Goal: Communication & Community: Answer question/provide support

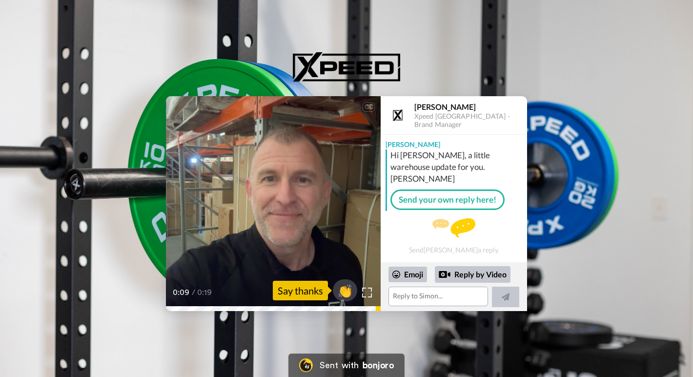
click at [270, 210] on icon at bounding box center [273, 204] width 26 height 26
click at [233, 206] on video at bounding box center [273, 203] width 215 height 215
click at [409, 298] on textarea at bounding box center [438, 296] width 100 height 20
click at [263, 209] on icon at bounding box center [273, 204] width 26 height 26
click at [302, 209] on video at bounding box center [273, 203] width 215 height 215
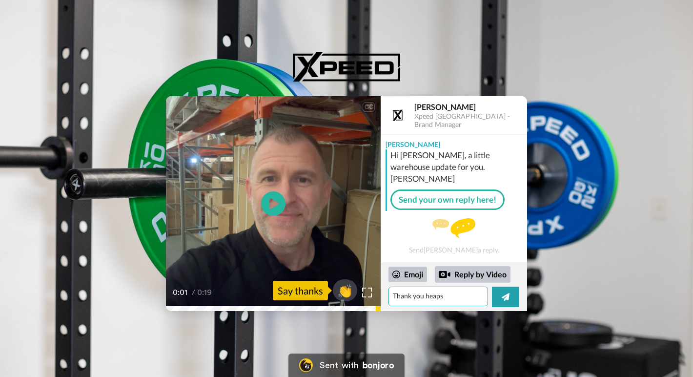
click at [469, 296] on textarea "Thank you heaps" at bounding box center [438, 296] width 100 height 20
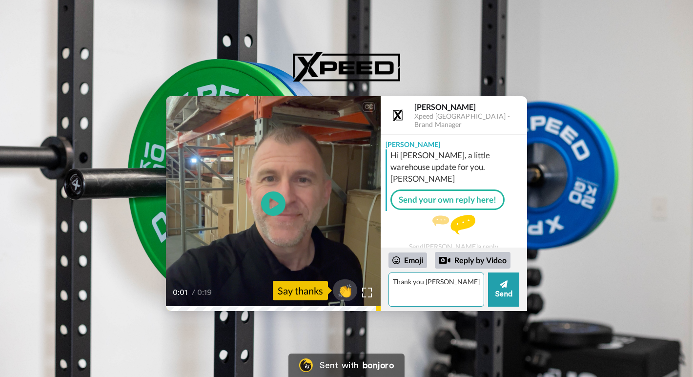
drag, startPoint x: 444, startPoint y: 284, endPoint x: 302, endPoint y: 289, distance: 142.1
click at [304, 289] on div "CC Play/Pause I'm the brand manager in the team at Xeeed. 0:01 / 0:19 👏 Say tha…" at bounding box center [346, 203] width 361 height 215
type textarea "Thank you heaps"
drag, startPoint x: 450, startPoint y: 293, endPoint x: 415, endPoint y: 294, distance: 35.1
click at [415, 294] on textarea "Hey cheers [PERSON_NAME], the idea of sending the video" at bounding box center [436, 289] width 96 height 34
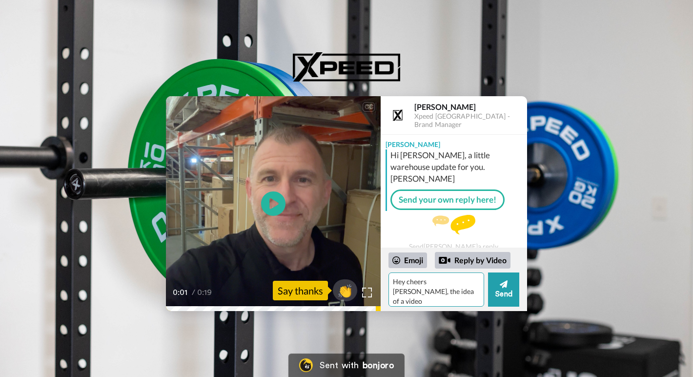
click at [460, 294] on textarea "Hey cheers [PERSON_NAME], the idea of a video" at bounding box center [436, 289] width 96 height 34
click at [403, 283] on textarea "Hey cheers [PERSON_NAME], the idea of a video" at bounding box center [436, 289] width 96 height 34
click at [466, 285] on textarea "Hey, cheers [PERSON_NAME], the idea of a video" at bounding box center [436, 289] width 96 height 34
click at [460, 303] on textarea "Hey, cheers [PERSON_NAME] for the update, the idea of a video" at bounding box center [436, 289] width 96 height 34
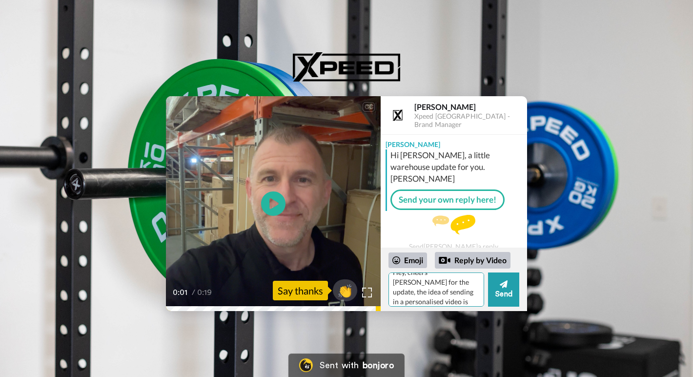
click at [422, 304] on textarea "Hey, cheers [PERSON_NAME] for the update, the idea of sending in a personalised…" at bounding box center [436, 289] width 96 height 34
click at [436, 304] on textarea "Hey, cheers [PERSON_NAME] for the update, the idea of sending in a personalised…" at bounding box center [436, 289] width 96 height 34
type textarea "Hey, cheers [PERSON_NAME] for the update, the idea of sending in a personalised…"
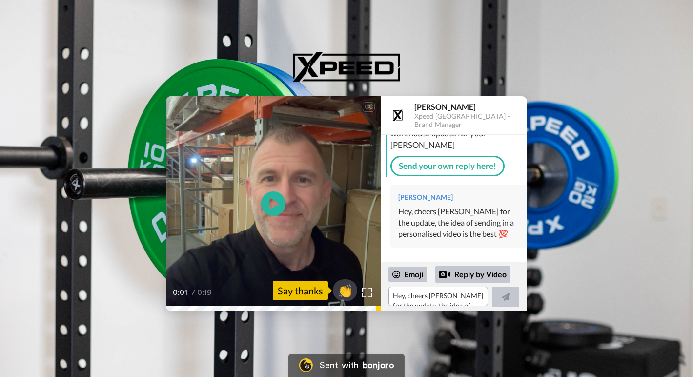
click at [279, 243] on video at bounding box center [273, 203] width 215 height 215
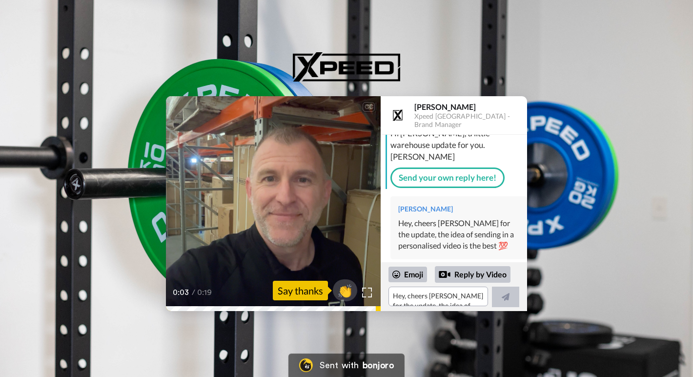
scroll to position [0, 0]
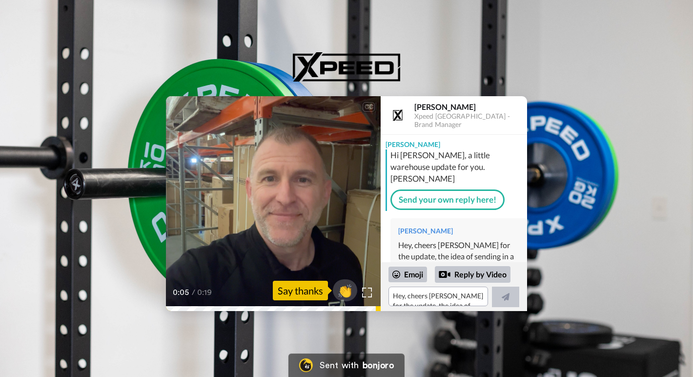
click at [296, 174] on video at bounding box center [273, 203] width 215 height 215
